Goal: Book appointment/travel/reservation

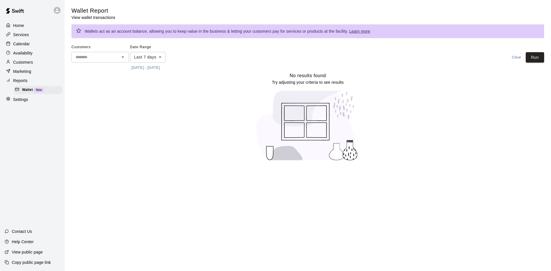
click at [59, 10] on icon at bounding box center [57, 10] width 5 height 5
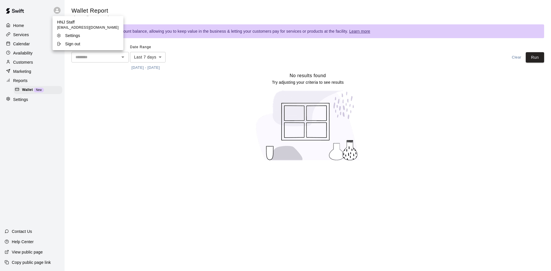
click at [71, 43] on p "Sign out" at bounding box center [72, 44] width 15 height 6
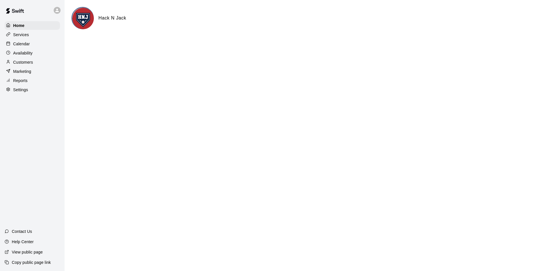
click at [24, 35] on p "Services" at bounding box center [21, 35] width 16 height 6
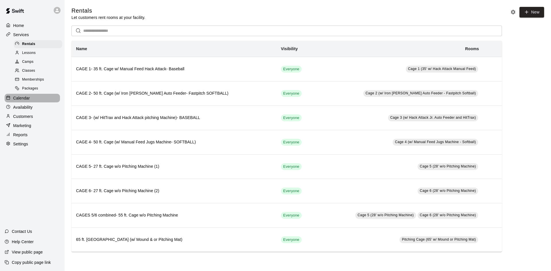
click at [30, 101] on p "Calendar" at bounding box center [21, 98] width 17 height 6
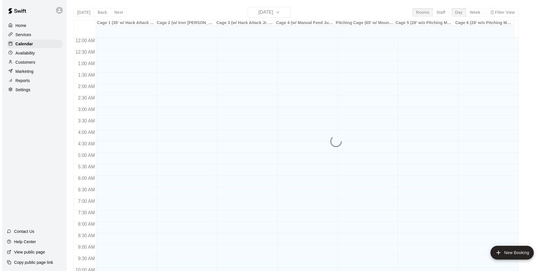
scroll to position [294, 0]
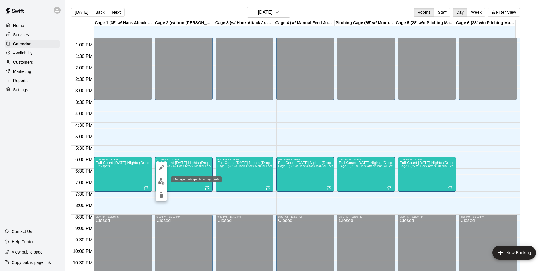
click at [163, 180] on img "edit" at bounding box center [161, 181] width 7 height 7
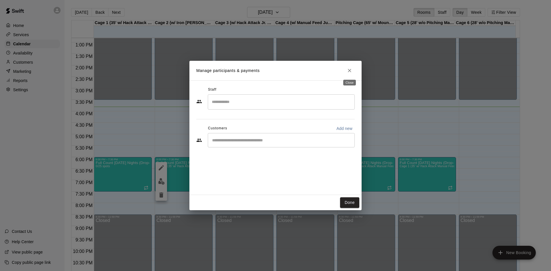
click at [349, 73] on icon "Close" at bounding box center [350, 71] width 6 height 6
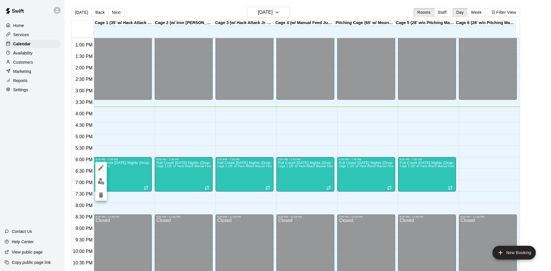
click at [101, 165] on icon "edit" at bounding box center [101, 167] width 7 height 7
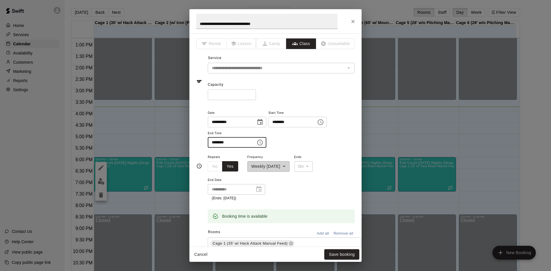
click at [213, 143] on input "********" at bounding box center [230, 142] width 44 height 11
type input "********"
click at [344, 254] on button "Save booking" at bounding box center [341, 254] width 35 height 11
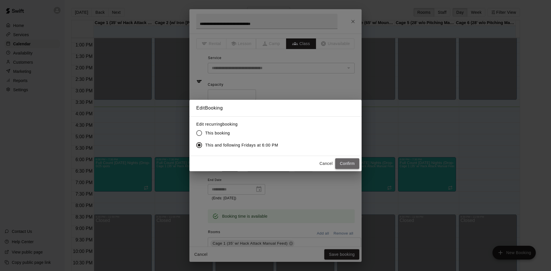
click at [346, 162] on button "Confirm" at bounding box center [347, 163] width 24 height 11
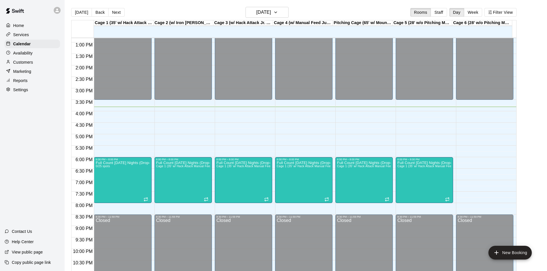
click at [14, 23] on p "Home" at bounding box center [18, 26] width 11 height 6
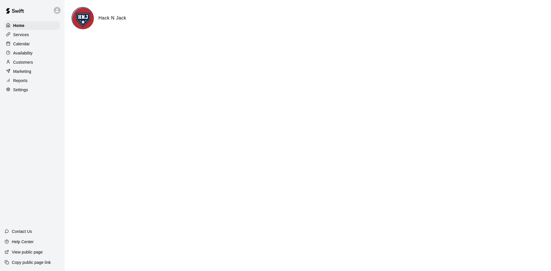
click at [25, 64] on p "Customers" at bounding box center [23, 62] width 20 height 6
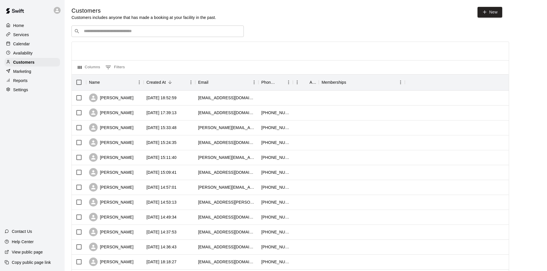
click at [18, 21] on div "Home" at bounding box center [32, 25] width 55 height 9
